Goal: Task Accomplishment & Management: Manage account settings

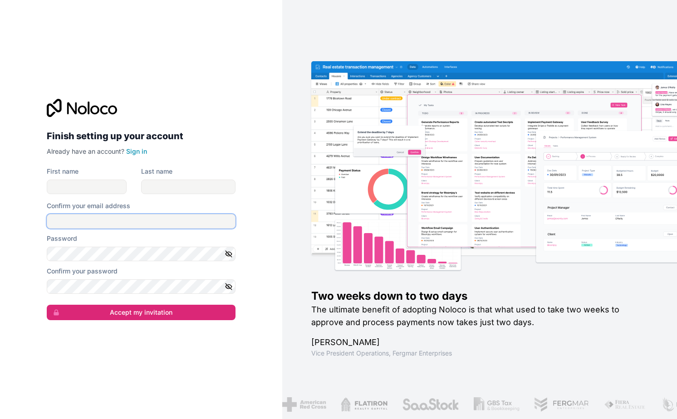
type input "[PERSON_NAME][EMAIL_ADDRESS][PERSON_NAME][DOMAIN_NAME]"
click at [287, 113] on div "Two weeks down to two days The ultimate benefit of adopting Noloco is that what…" at bounding box center [479, 209] width 395 height 419
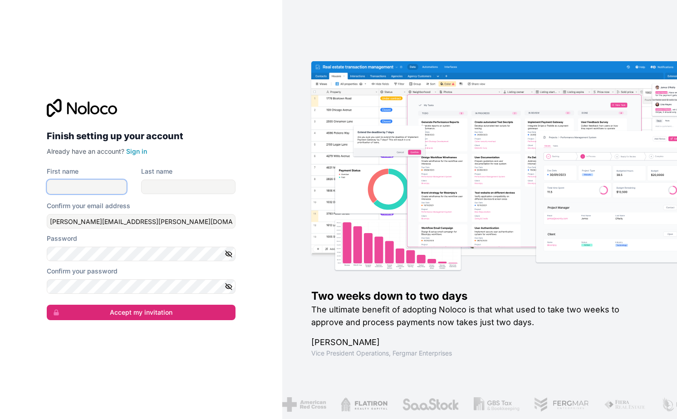
click at [89, 184] on input "First name" at bounding box center [87, 187] width 80 height 15
type input "R"
type input "Rafael"
type input "Kietaibl"
click at [74, 218] on input "engelhardt@engelhardt-consulting.de" at bounding box center [141, 221] width 189 height 15
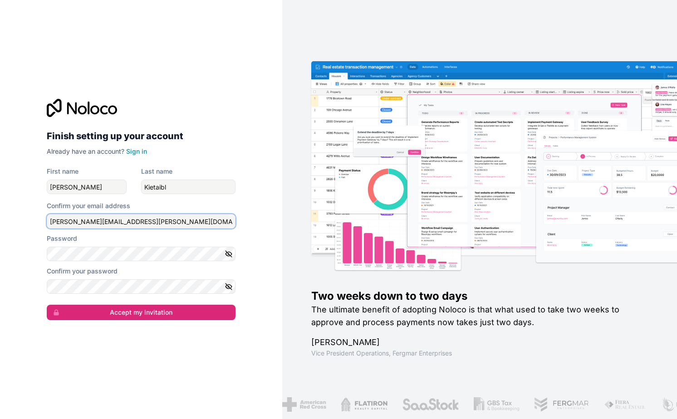
click at [74, 218] on input "engelhardt@engelhardt-consulting.de" at bounding box center [141, 221] width 189 height 15
type input "rafael@makeautomation.at"
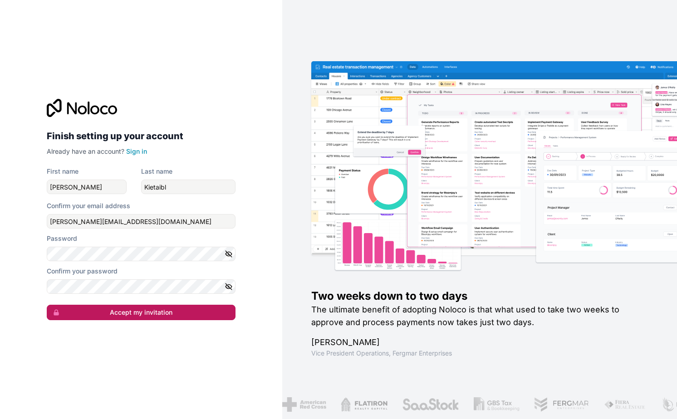
click at [177, 314] on button "Accept my invitation" at bounding box center [141, 312] width 189 height 15
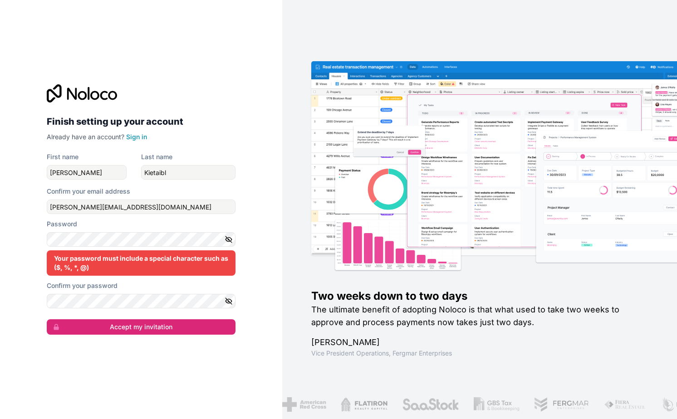
click at [151, 249] on div "Password Your password must include a special character such as ($, %, *, @)" at bounding box center [141, 248] width 189 height 56
click at [82, 258] on div "Your password must include a special character such as ($, %, *, @)" at bounding box center [141, 263] width 189 height 25
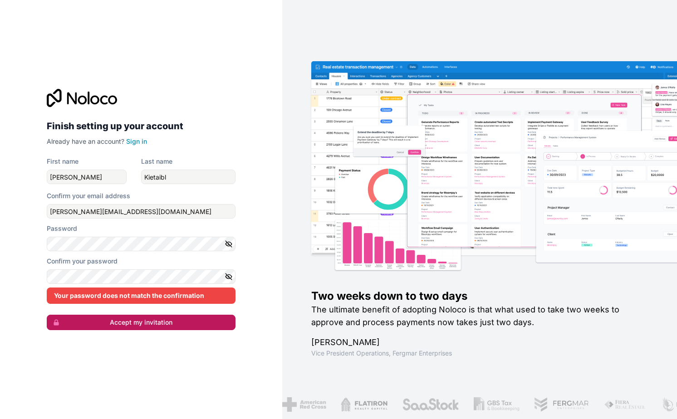
click at [132, 324] on button "Accept my invitation" at bounding box center [141, 322] width 189 height 15
click at [227, 275] on icon "button" at bounding box center [229, 277] width 8 height 8
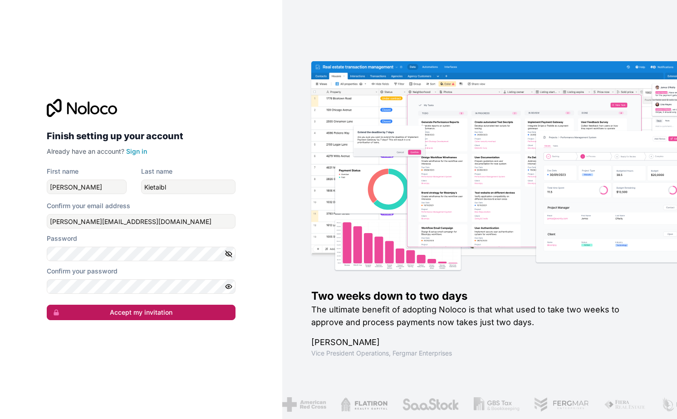
click at [143, 308] on button "Accept my invitation" at bounding box center [141, 312] width 189 height 15
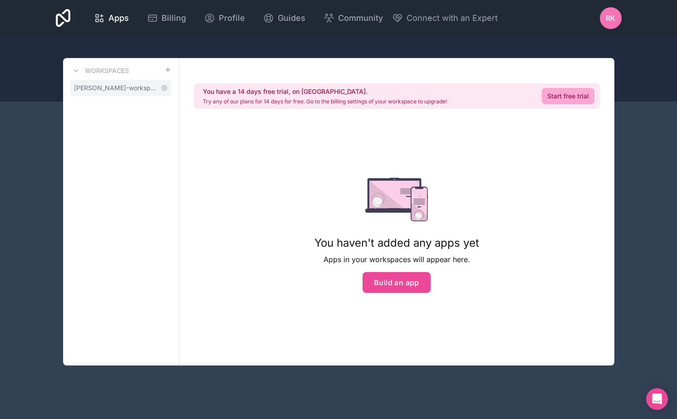
click at [104, 85] on span "rafael-kietaibl-workspace" at bounding box center [115, 88] width 83 height 9
click at [116, 23] on span "Apps" at bounding box center [118, 18] width 20 height 13
click at [79, 66] on button at bounding box center [75, 70] width 11 height 11
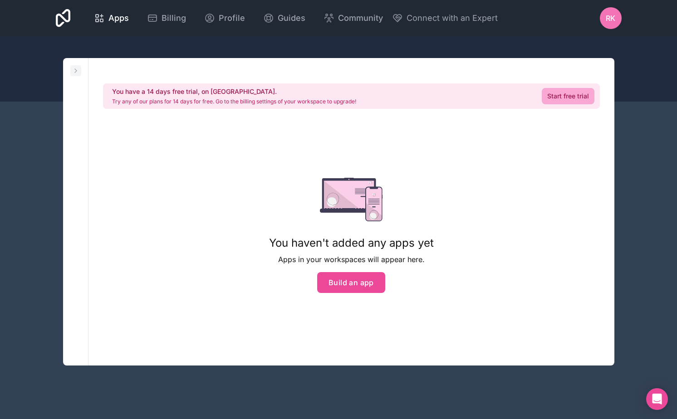
click at [79, 66] on button at bounding box center [75, 70] width 11 height 11
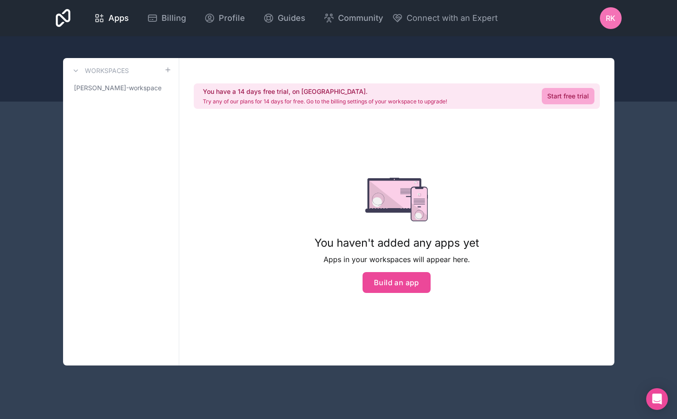
click at [96, 96] on div "Workspaces rafael-kietaibl-workspace" at bounding box center [121, 212] width 116 height 308
click at [101, 91] on span "rafael-kietaibl-workspace" at bounding box center [115, 88] width 83 height 9
click at [612, 15] on span "RK" at bounding box center [611, 18] width 10 height 11
click at [416, 48] on div at bounding box center [338, 68] width 677 height 65
click at [234, 23] on span "Profile" at bounding box center [232, 18] width 26 height 13
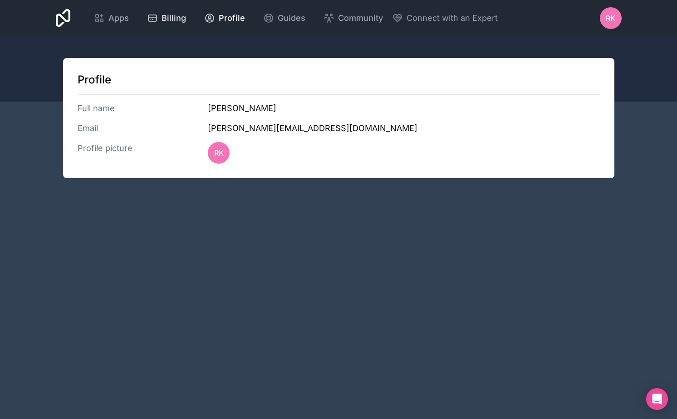
click at [174, 10] on link "Billing" at bounding box center [167, 18] width 54 height 20
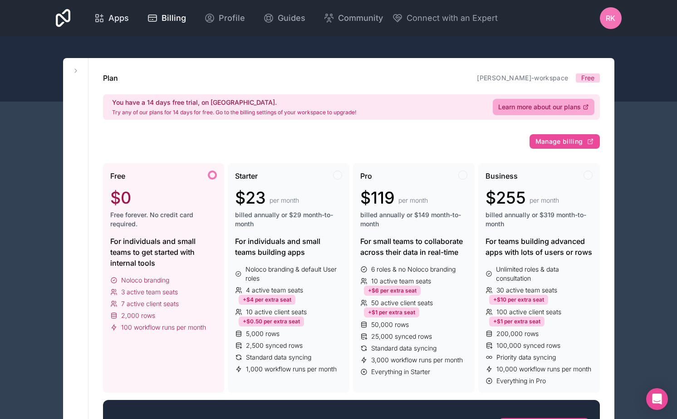
click at [131, 17] on link "Apps" at bounding box center [111, 18] width 49 height 20
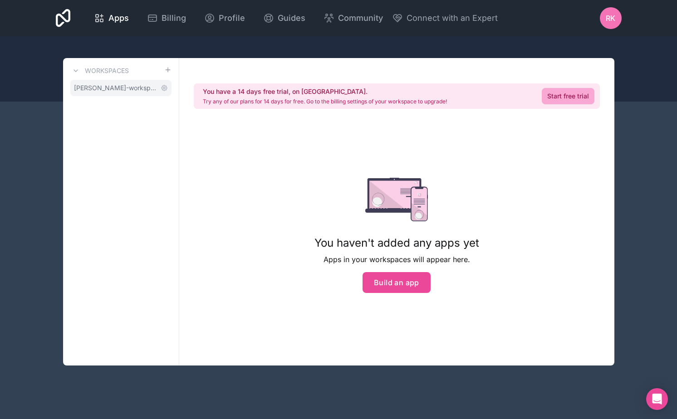
click at [123, 86] on span "rafael-kietaibl-workspace" at bounding box center [115, 88] width 83 height 9
click at [608, 10] on div "RK" at bounding box center [611, 18] width 22 height 22
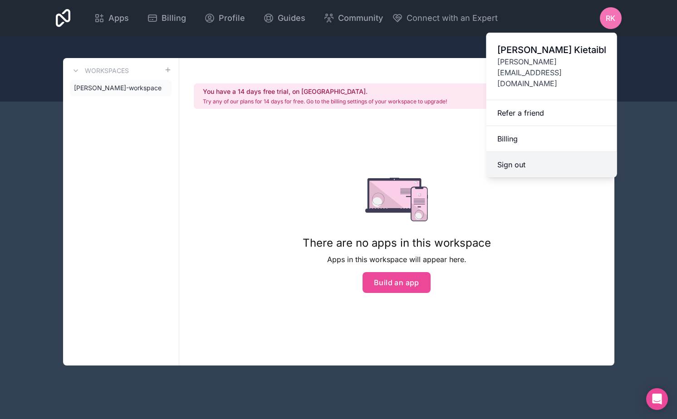
click at [512, 152] on button "Sign out" at bounding box center [552, 164] width 131 height 25
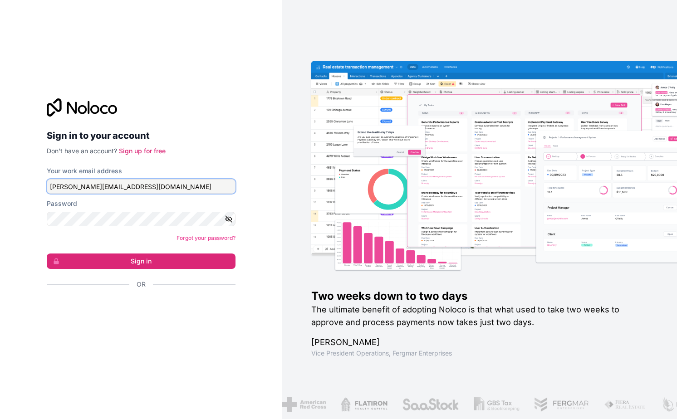
type input "engelhardt@engelhardt-consulting.de"
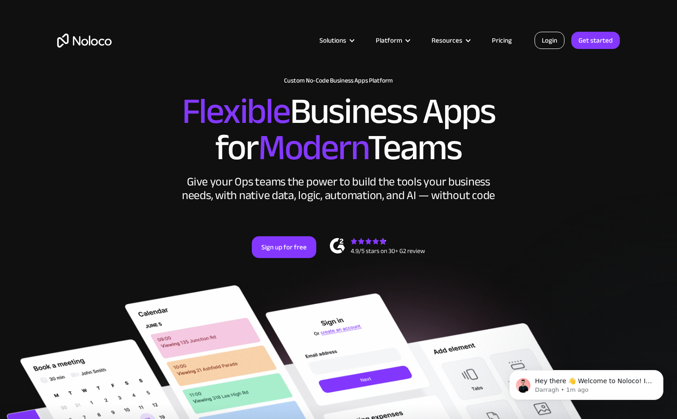
click at [555, 44] on link "Login" at bounding box center [550, 40] width 30 height 17
